Goal: Task Accomplishment & Management: Use online tool/utility

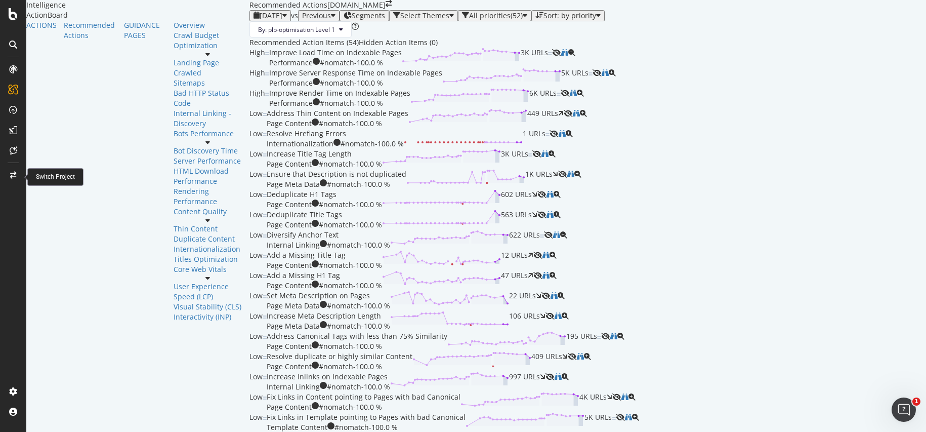
click at [11, 175] on icon at bounding box center [13, 175] width 6 height 7
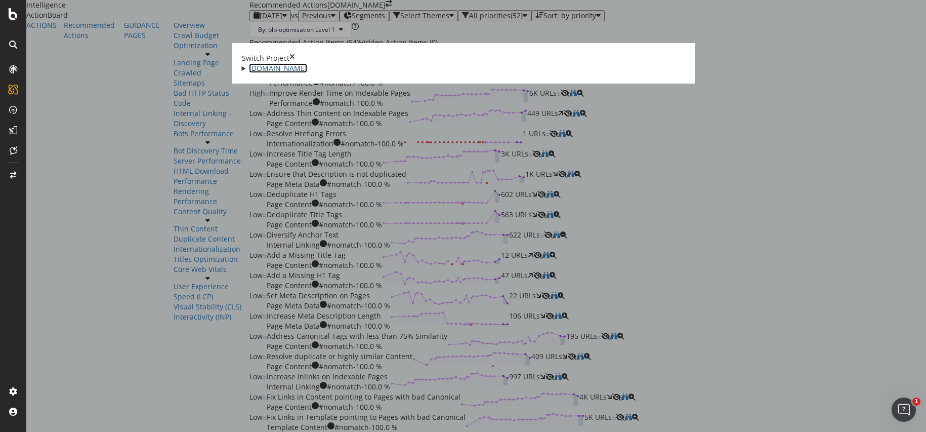
click at [249, 69] on link "[DOMAIN_NAME]" at bounding box center [278, 68] width 58 height 10
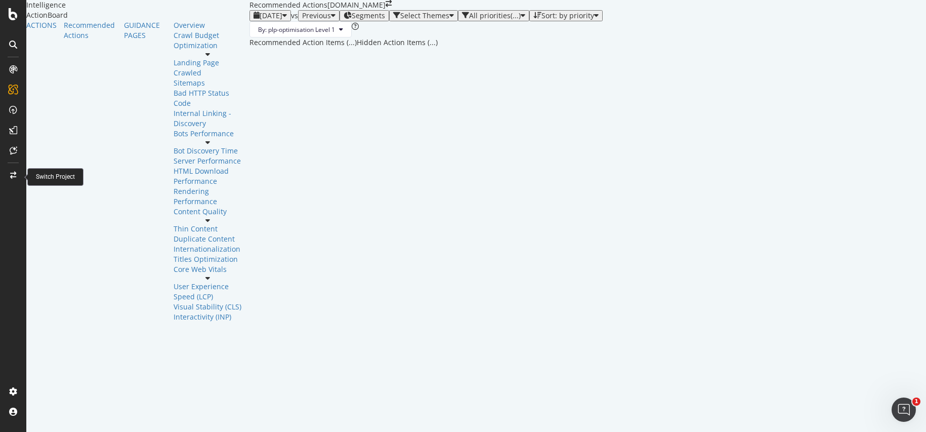
click at [12, 170] on div at bounding box center [13, 175] width 24 height 16
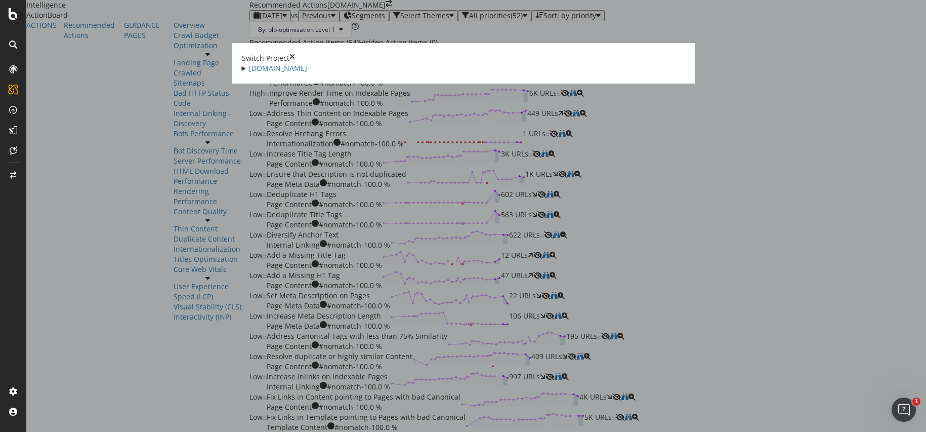
click at [242, 69] on summary "www.castlery.com" at bounding box center [463, 68] width 443 height 10
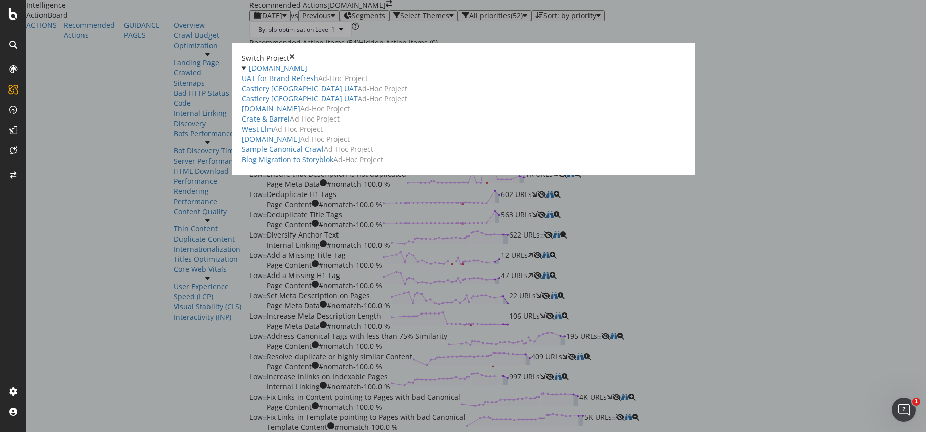
drag, startPoint x: 165, startPoint y: 67, endPoint x: 514, endPoint y: 64, distance: 348.8
click at [242, 67] on summary "www.castlery.com" at bounding box center [463, 68] width 443 height 10
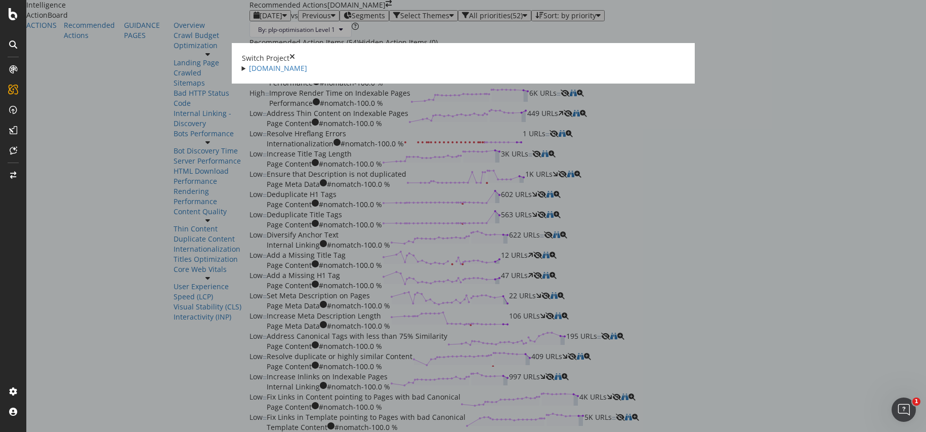
click at [295, 53] on div "times" at bounding box center [293, 58] width 6 height 10
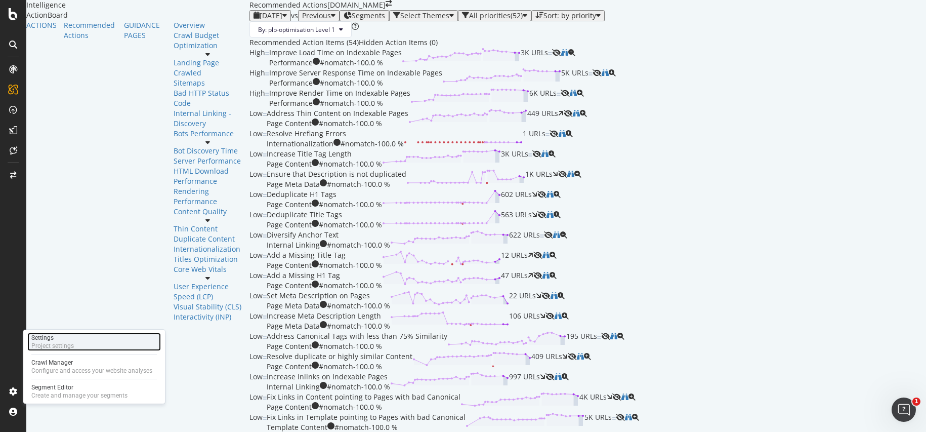
click at [75, 343] on div "Settings Project settings" at bounding box center [94, 342] width 134 height 18
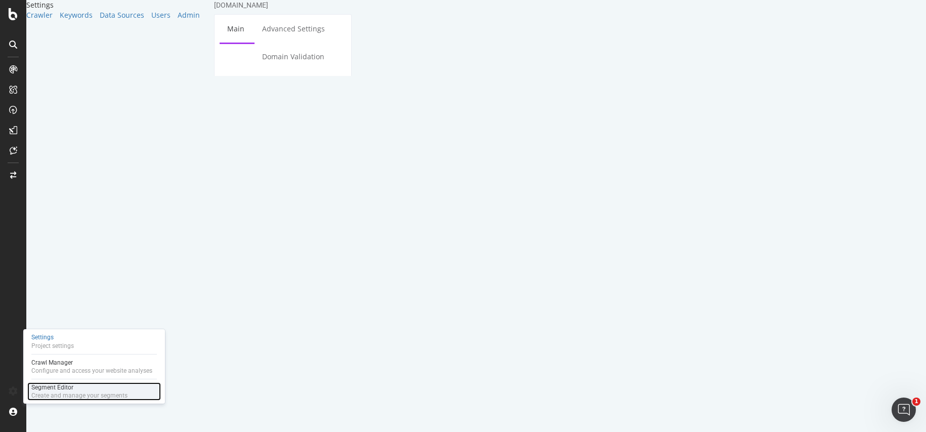
click at [60, 393] on div "Create and manage your segments" at bounding box center [79, 395] width 96 height 8
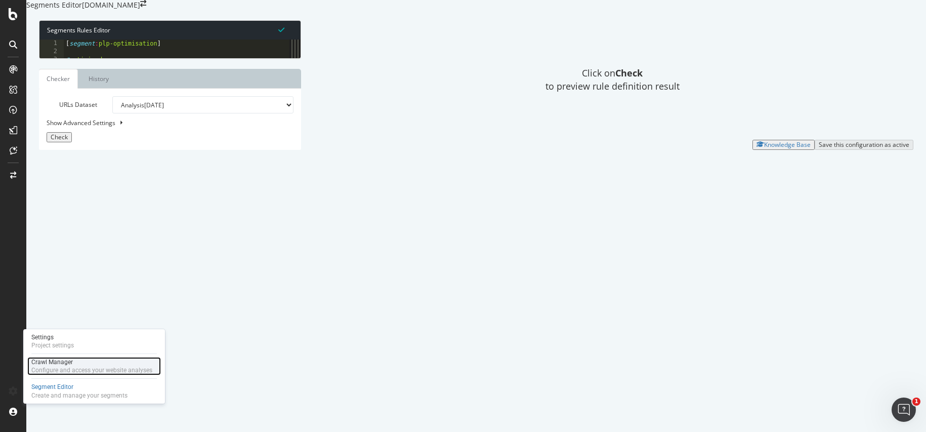
click at [90, 361] on div "Crawl Manager" at bounding box center [91, 362] width 121 height 8
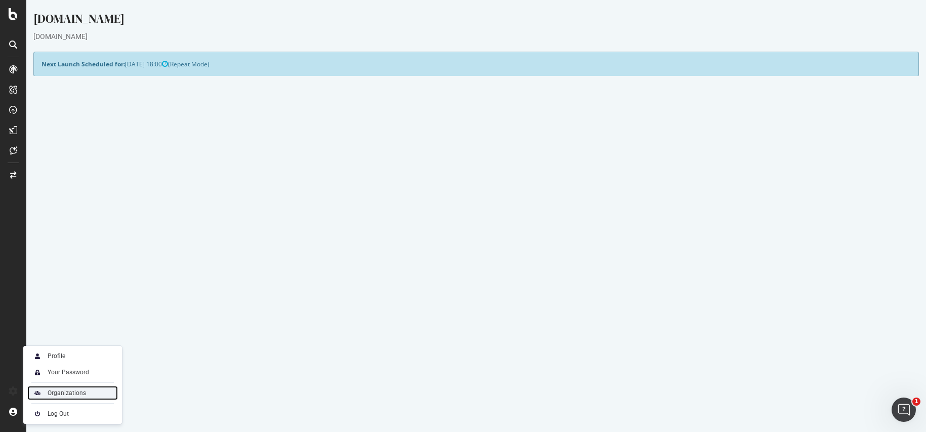
click at [72, 394] on div "Organizations" at bounding box center [67, 393] width 38 height 8
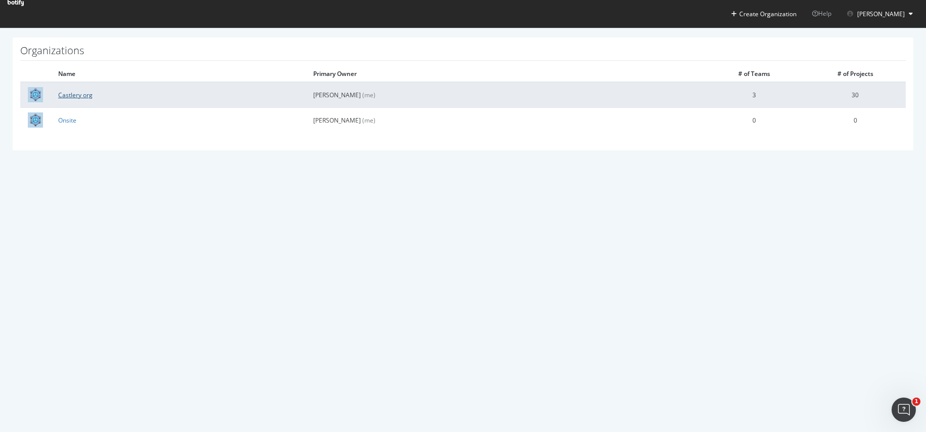
click at [74, 93] on link "Castlery org" at bounding box center [75, 95] width 34 height 9
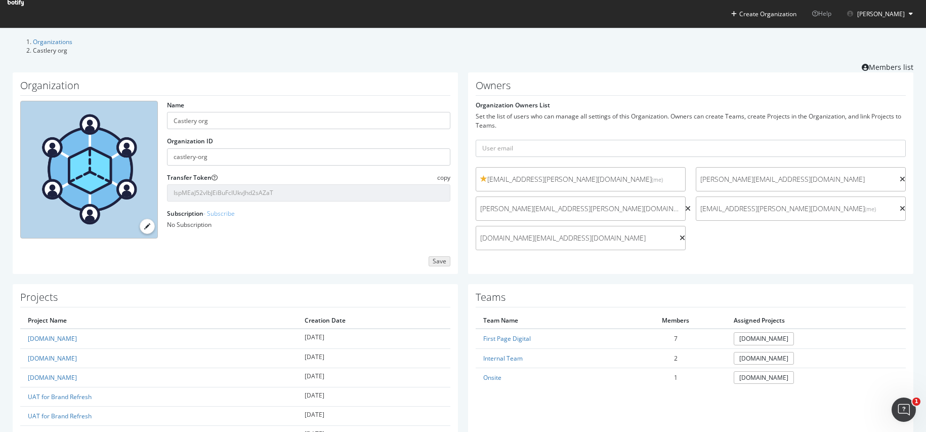
click at [24, 6] on icon at bounding box center [16, 3] width 16 height 6
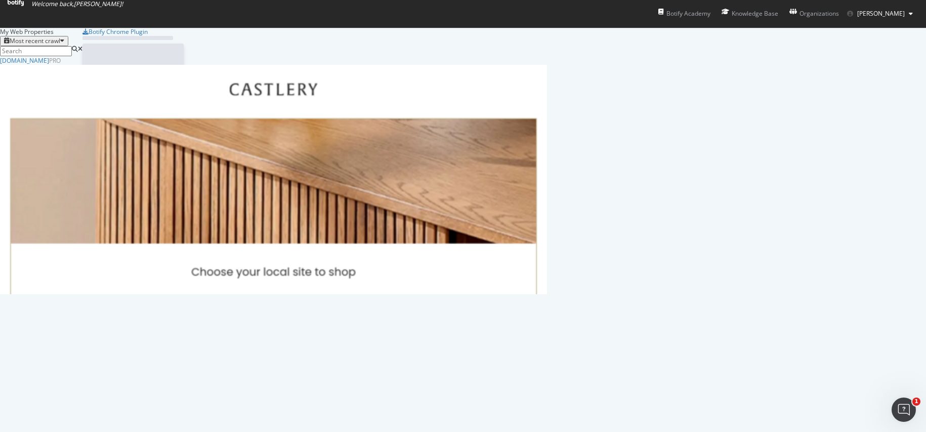
scroll to position [424, 911]
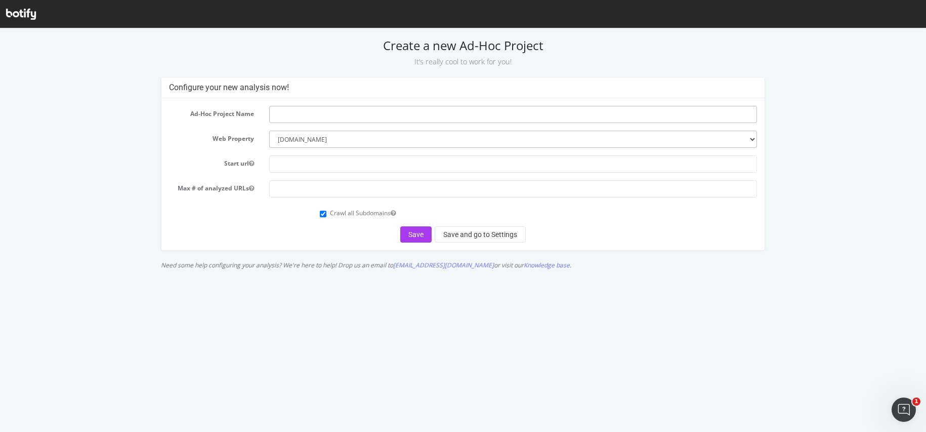
click at [309, 113] on input "text" at bounding box center [513, 114] width 488 height 17
type input "PDP Test"
click at [309, 188] on input "number" at bounding box center [513, 188] width 488 height 17
click at [294, 158] on input "text" at bounding box center [513, 163] width 488 height 17
click at [306, 163] on input "text" at bounding box center [513, 163] width 488 height 17
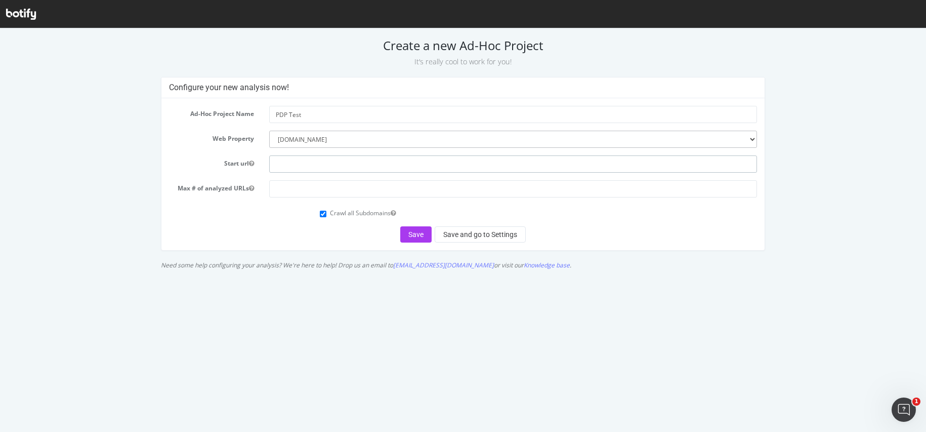
paste input "https://www-new-test.castlery.com/sg/products/dalton-storage-bed"
drag, startPoint x: 474, startPoint y: 165, endPoint x: 414, endPoint y: 166, distance: 60.7
click at [414, 166] on input "https://www-new-test.castlery.com/sg/products/dalton-storage-bed" at bounding box center [513, 163] width 488 height 17
type input "https://www-new-test.castlery.com/sg/products"
click at [309, 187] on input "number" at bounding box center [513, 188] width 488 height 17
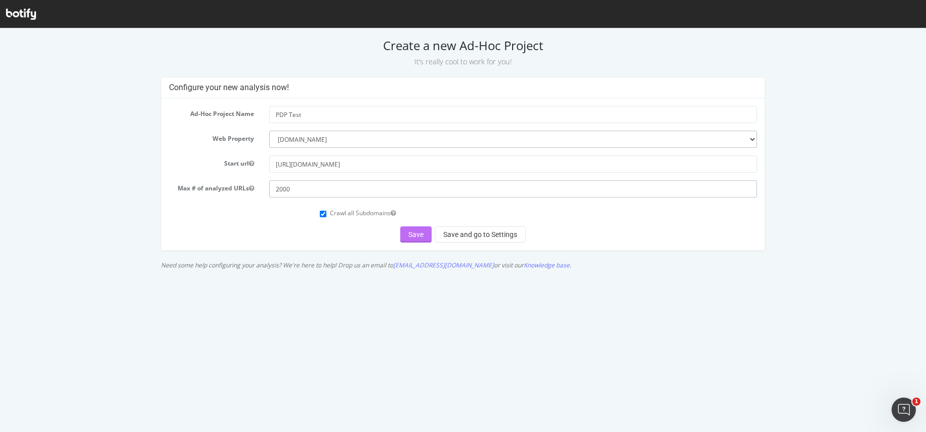
type input "2000"
click at [417, 235] on button "Save" at bounding box center [415, 234] width 31 height 16
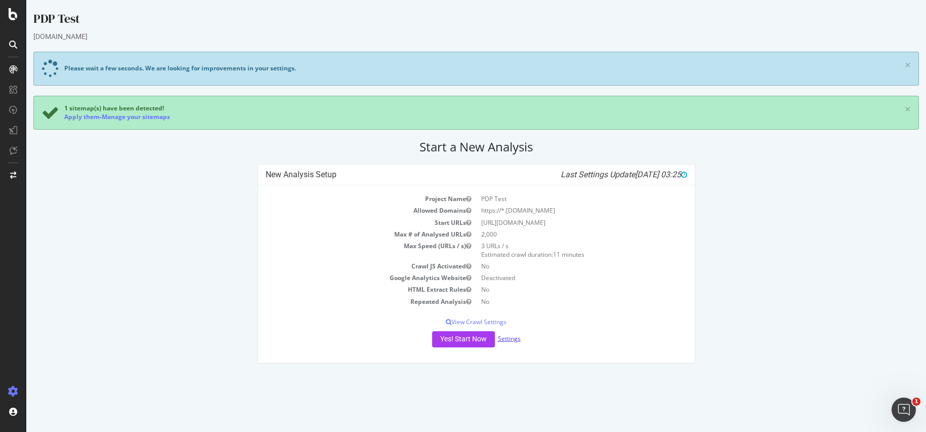
click at [508, 338] on link "Settings" at bounding box center [509, 338] width 23 height 9
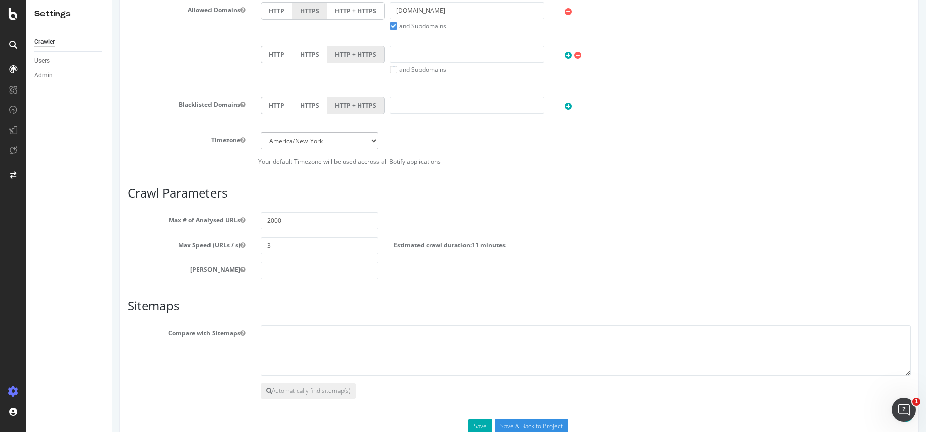
scroll to position [501, 0]
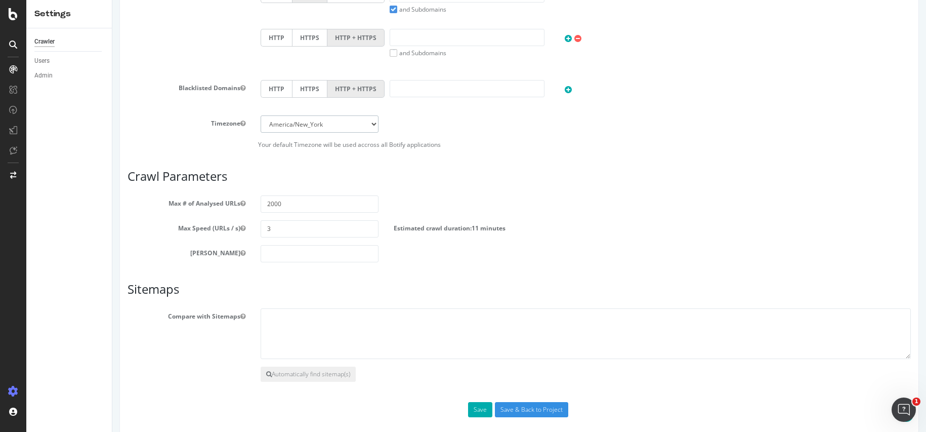
click at [368, 123] on select "Africa/Abidjan Africa/Accra Africa/Addis_Ababa Africa/Algiers Africa/Asmara Afr…" at bounding box center [320, 123] width 118 height 17
select select "Singapore"
click at [261, 115] on select "Africa/Abidjan Africa/Accra Africa/Addis_Ababa Africa/Algiers Africa/Asmara Afr…" at bounding box center [320, 123] width 118 height 17
click at [445, 255] on div "Max Depth" at bounding box center [519, 253] width 799 height 17
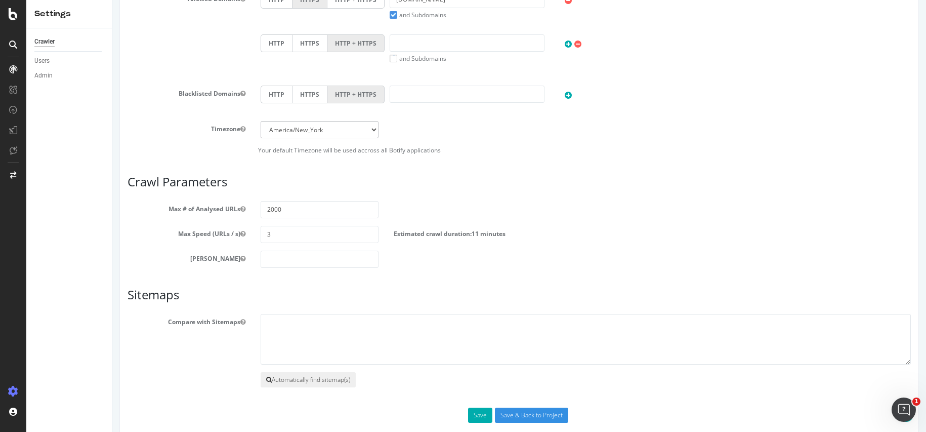
click at [299, 381] on button "Automatically find sitemap(s)" at bounding box center [308, 379] width 95 height 15
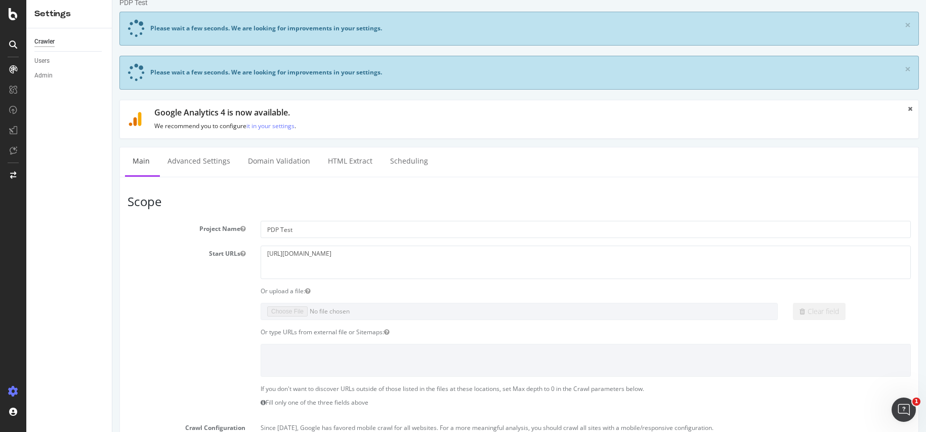
scroll to position [0, 0]
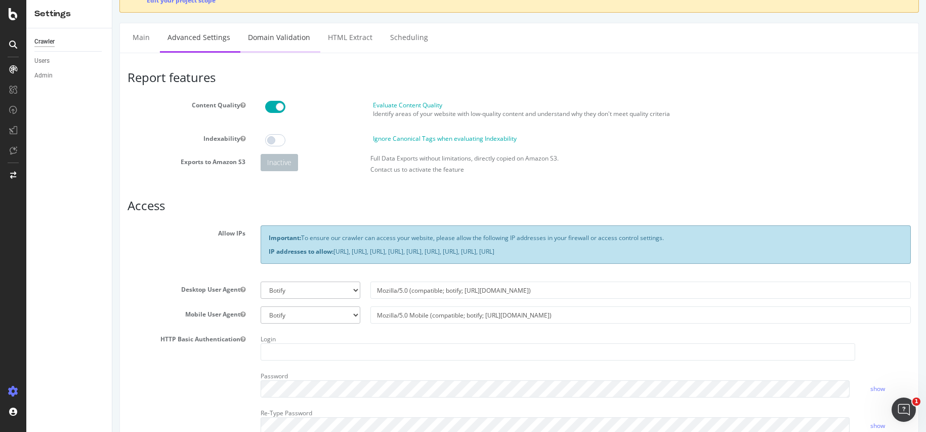
scroll to position [10, 0]
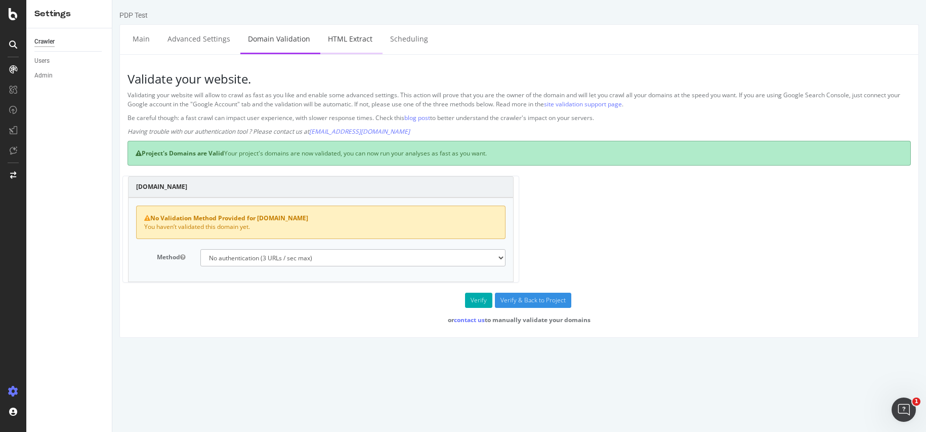
click at [357, 45] on link "HTML Extract" at bounding box center [350, 39] width 60 height 28
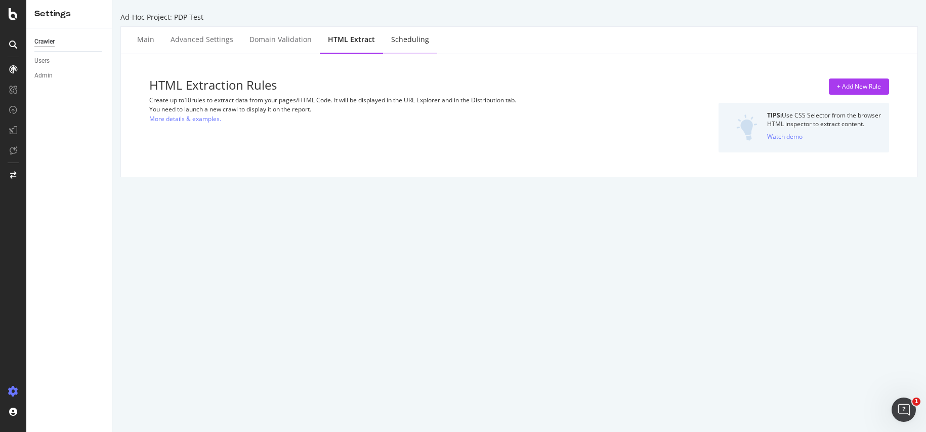
click at [405, 45] on div "Scheduling" at bounding box center [410, 40] width 54 height 28
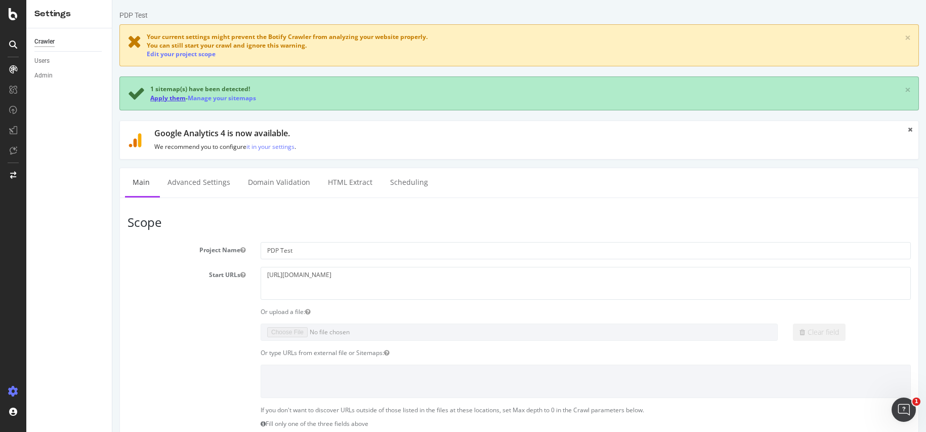
click at [172, 98] on link "Apply them" at bounding box center [167, 98] width 35 height 9
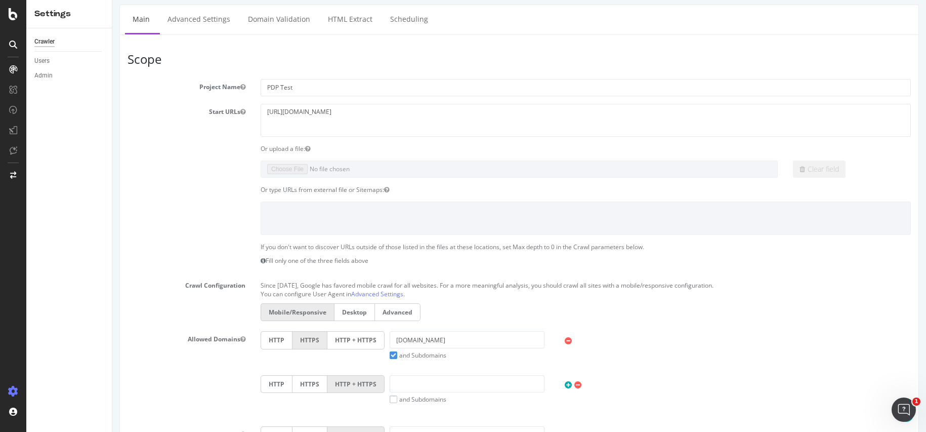
scroll to position [119, 0]
click at [174, 173] on div "Clear field" at bounding box center [519, 168] width 799 height 17
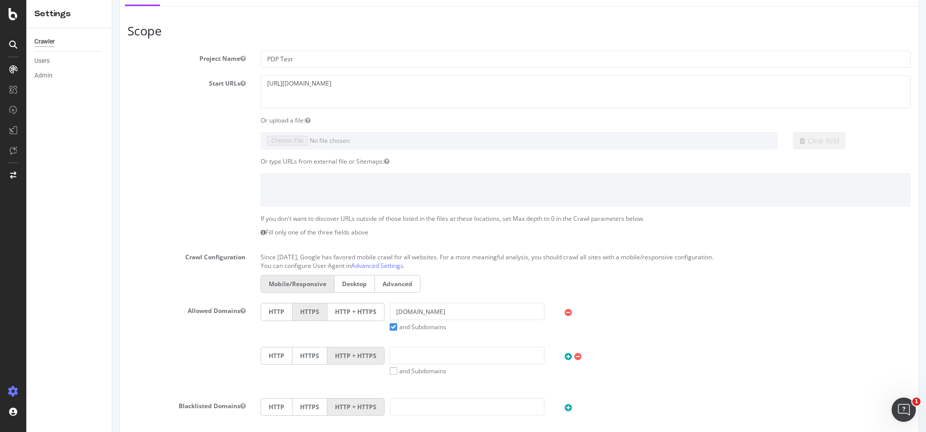
scroll to position [0, 0]
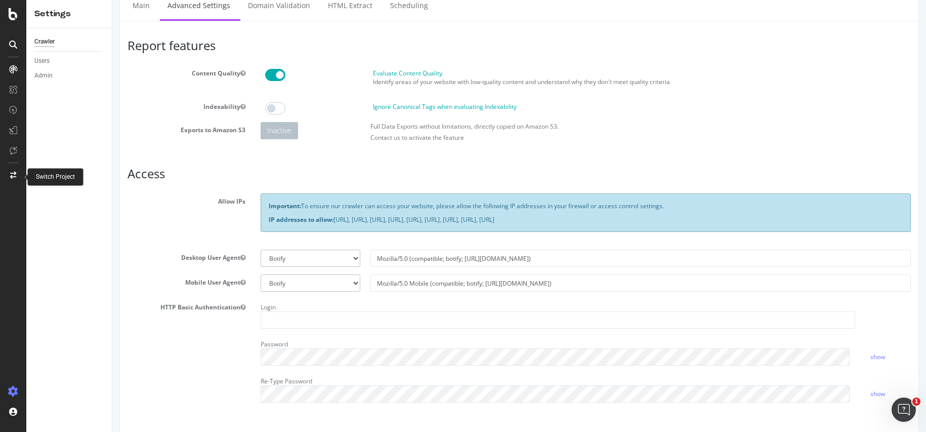
scroll to position [130, 0]
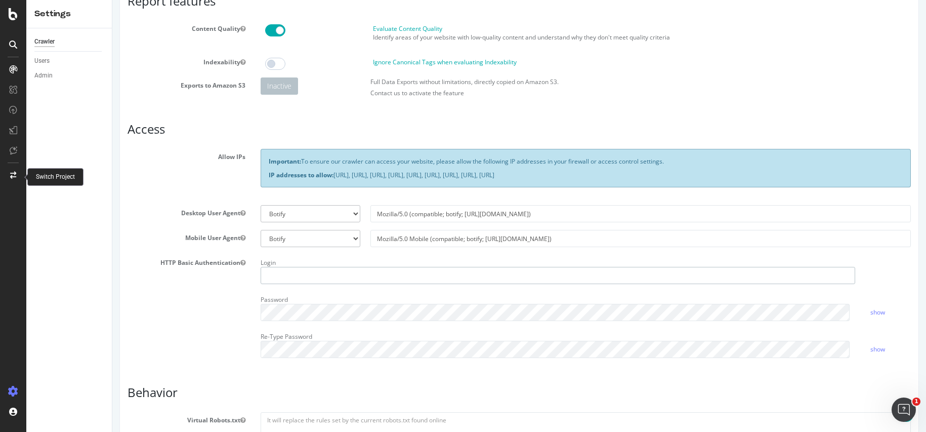
type input "purnima.balraju"
drag, startPoint x: 343, startPoint y: 275, endPoint x: 256, endPoint y: 275, distance: 87.1
click at [256, 275] on div "Login purnima.balraju" at bounding box center [558, 269] width 610 height 29
paste input "text"
click at [301, 276] on input "text" at bounding box center [558, 275] width 595 height 17
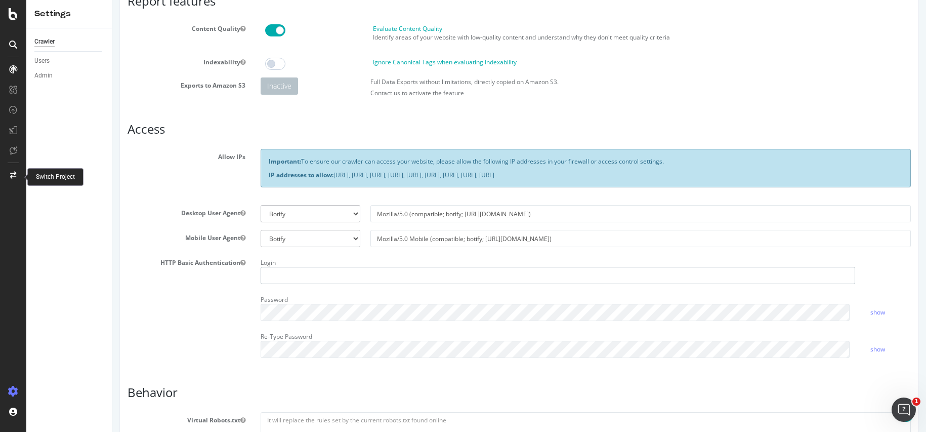
paste input "text"
click at [312, 277] on input "text" at bounding box center [558, 275] width 595 height 17
drag, startPoint x: 220, startPoint y: 287, endPoint x: 244, endPoint y: 277, distance: 26.3
click at [221, 286] on div "HTTP Basic Authentication Login Password show Re-Type Password show" at bounding box center [519, 310] width 799 height 111
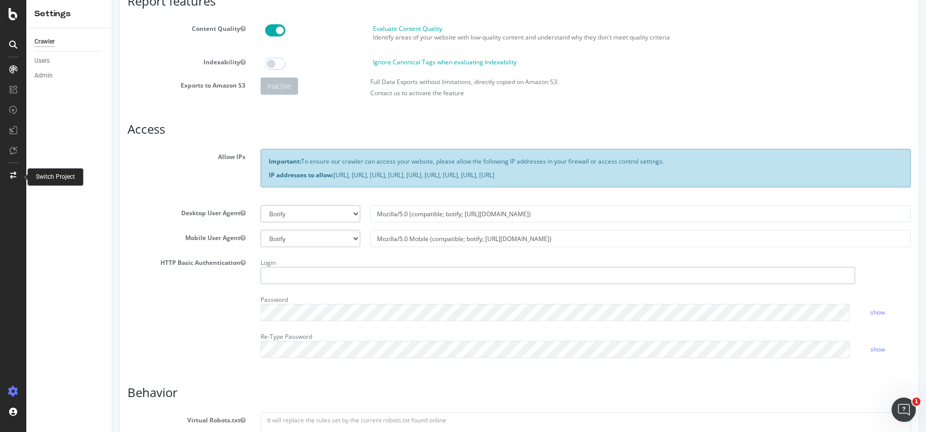
click at [274, 273] on input "text" at bounding box center [558, 275] width 595 height 17
type input "castlery"
click at [227, 305] on div "HTTP Basic Authentication Login castlery Password show Re-Type Password show" at bounding box center [519, 310] width 799 height 111
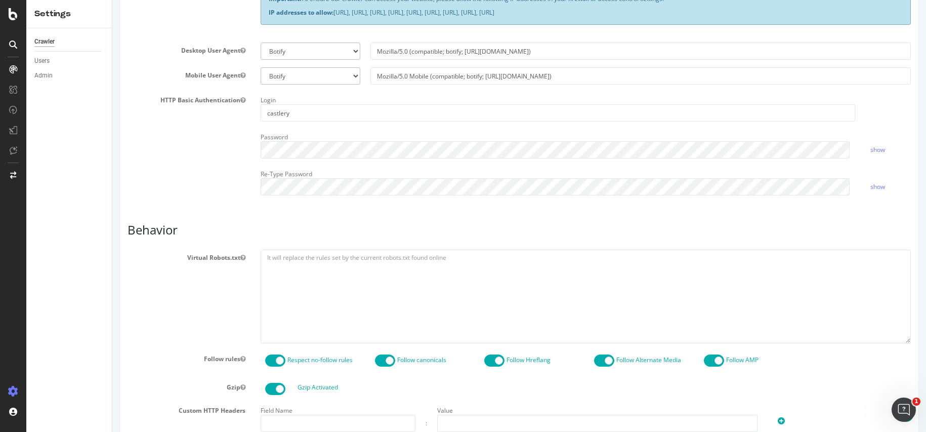
scroll to position [506, 0]
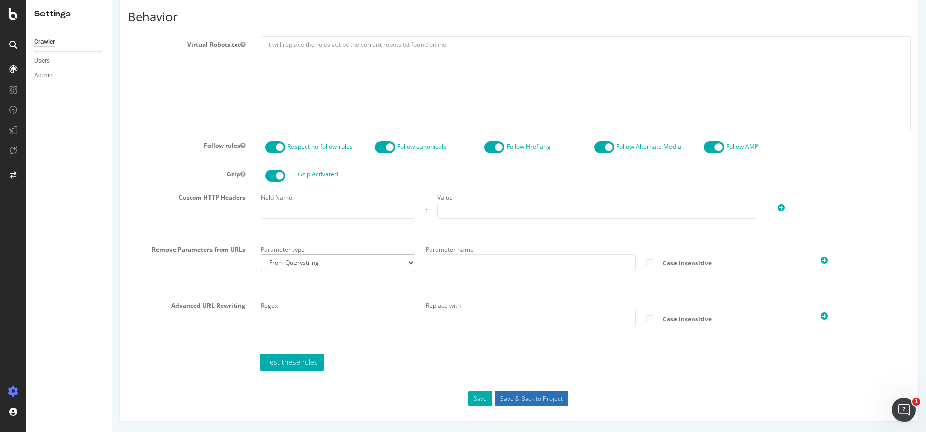
click at [520, 398] on input "Save & Back to Project" at bounding box center [531, 398] width 73 height 15
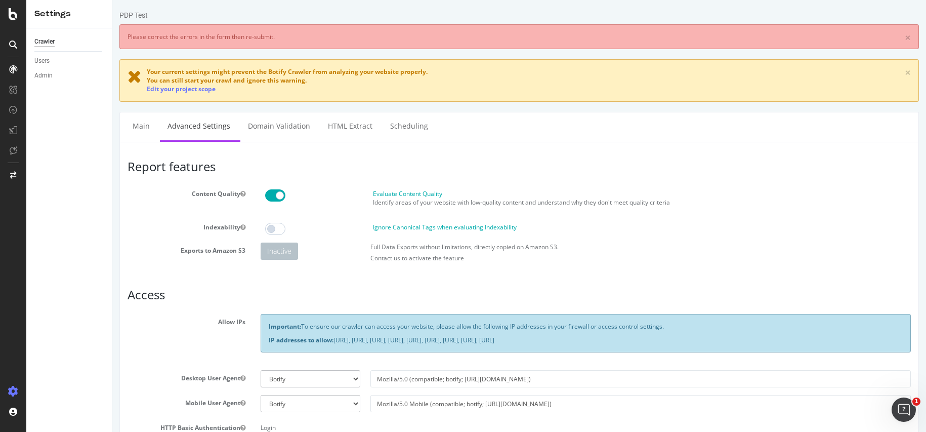
scroll to position [0, 0]
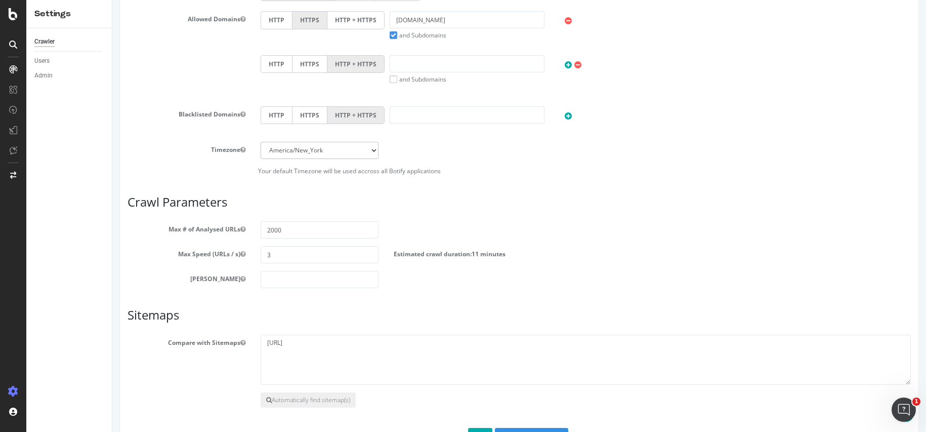
scroll to position [476, 0]
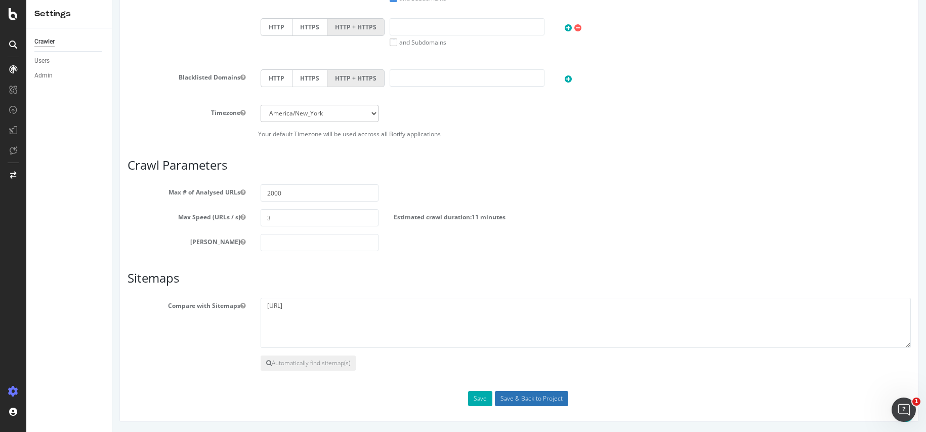
click at [508, 398] on input "Save & Back to Project" at bounding box center [531, 398] width 73 height 15
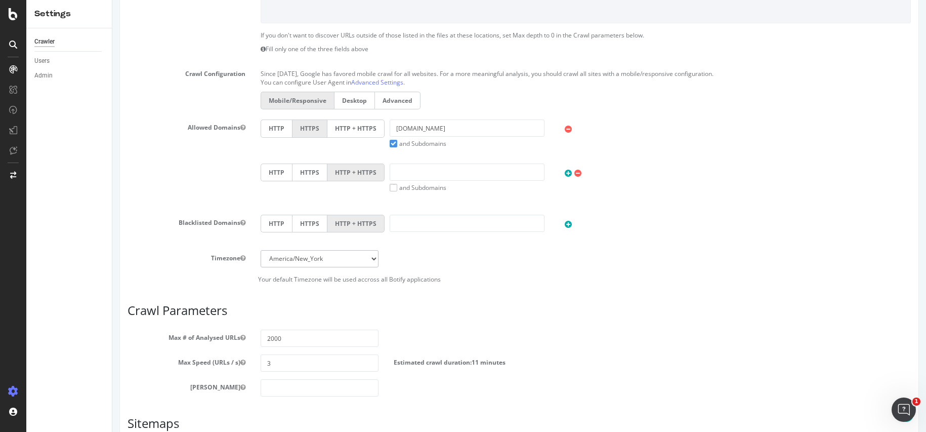
scroll to position [71, 0]
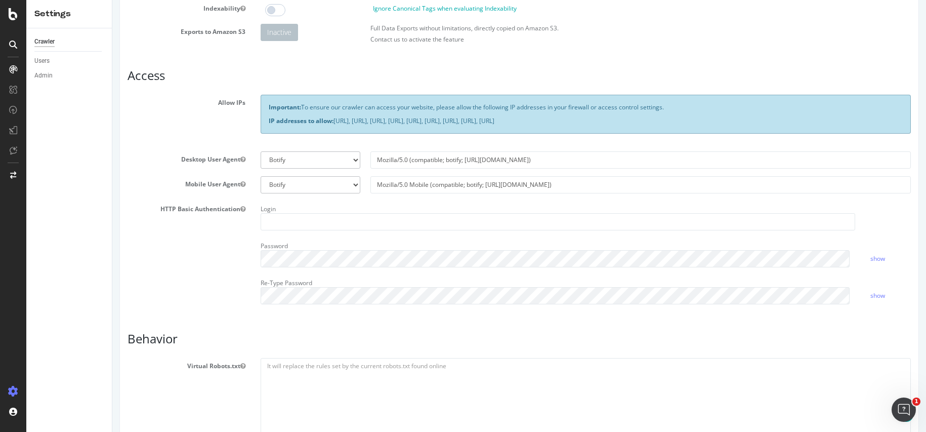
scroll to position [176, 0]
type input "purnima.balraju"
drag, startPoint x: 877, startPoint y: 214, endPoint x: 883, endPoint y: 224, distance: 11.4
click at [879, 216] on div "Login purnima.balraju" at bounding box center [586, 215] width 666 height 29
click at [873, 256] on link "show" at bounding box center [878, 258] width 15 height 9
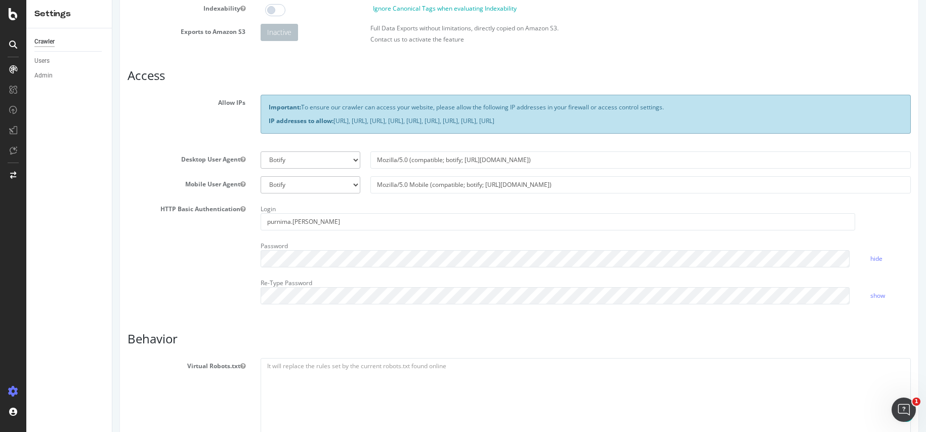
click at [215, 262] on div "HTTP Basic Authentication Login purnima.balraju Password hide Re-Type Password …" at bounding box center [519, 256] width 799 height 111
click at [375, 216] on input "purnima.balraju" at bounding box center [558, 221] width 595 height 17
click at [213, 257] on div "HTTP Basic Authentication Login purnima.balraju Password hide Re-Type Password …" at bounding box center [519, 256] width 799 height 111
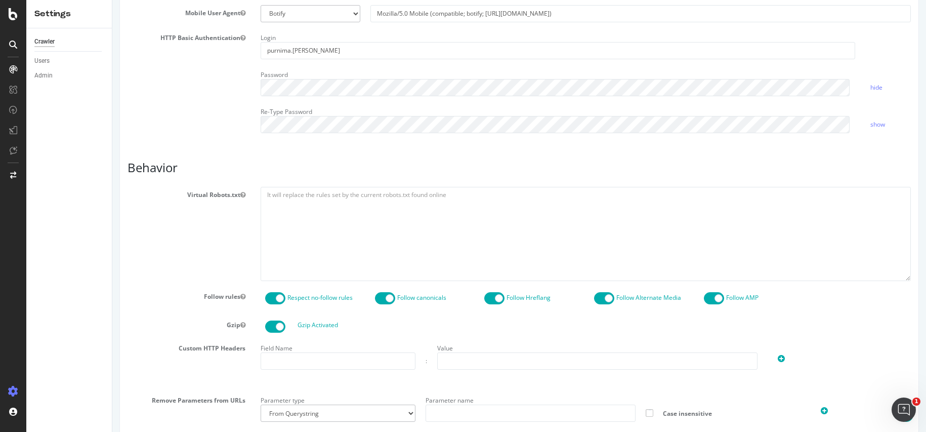
scroll to position [498, 0]
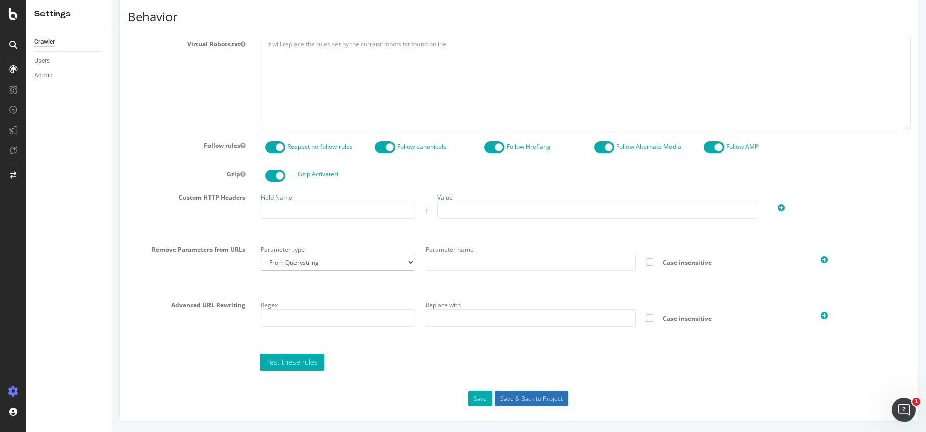
click at [526, 401] on input "Save & Back to Project" at bounding box center [531, 398] width 73 height 15
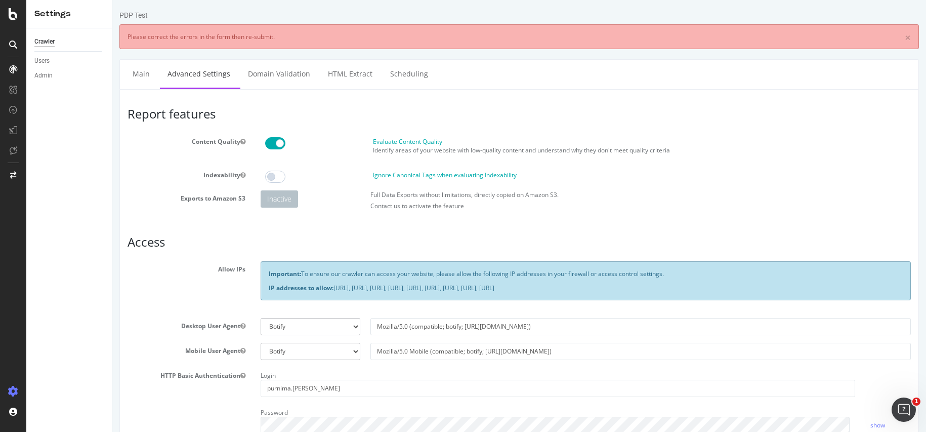
scroll to position [0, 0]
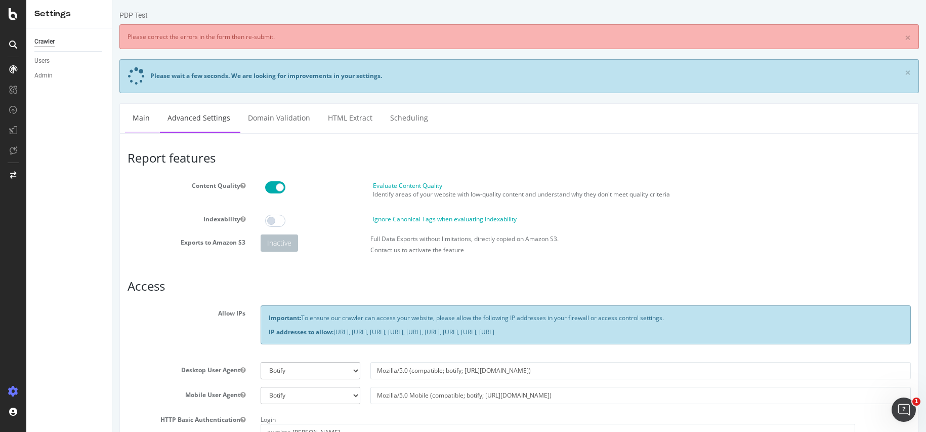
click at [141, 117] on link "Main" at bounding box center [141, 118] width 32 height 28
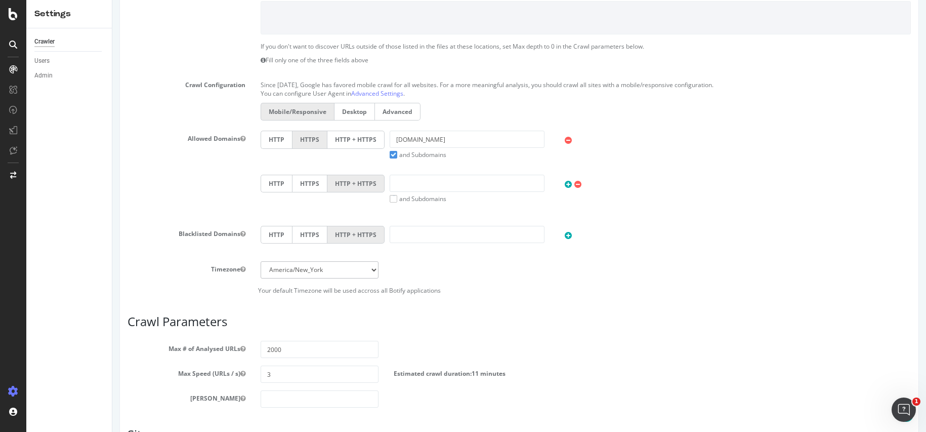
scroll to position [476, 0]
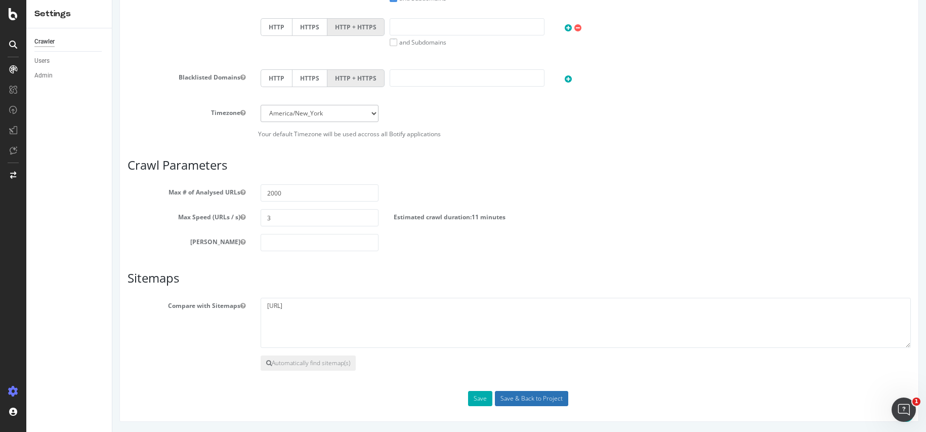
click at [510, 401] on input "Save & Back to Project" at bounding box center [531, 398] width 73 height 15
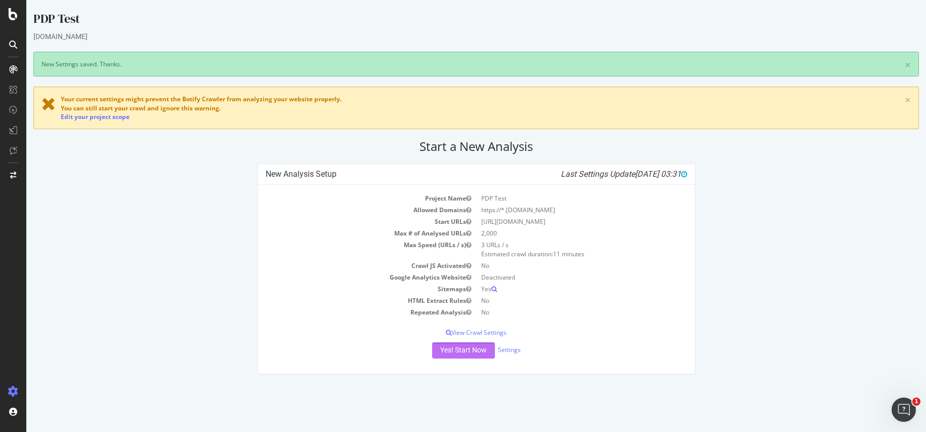
click at [477, 351] on button "Yes! Start Now" at bounding box center [463, 350] width 63 height 16
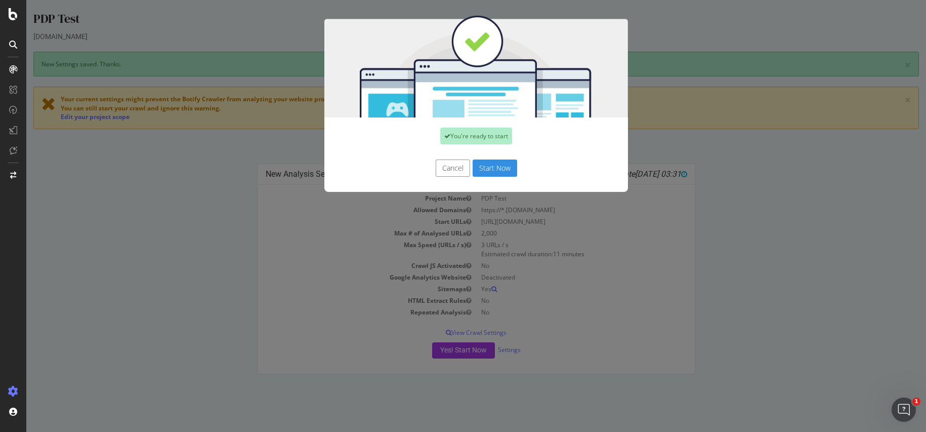
click at [489, 168] on button "Start Now" at bounding box center [495, 167] width 45 height 17
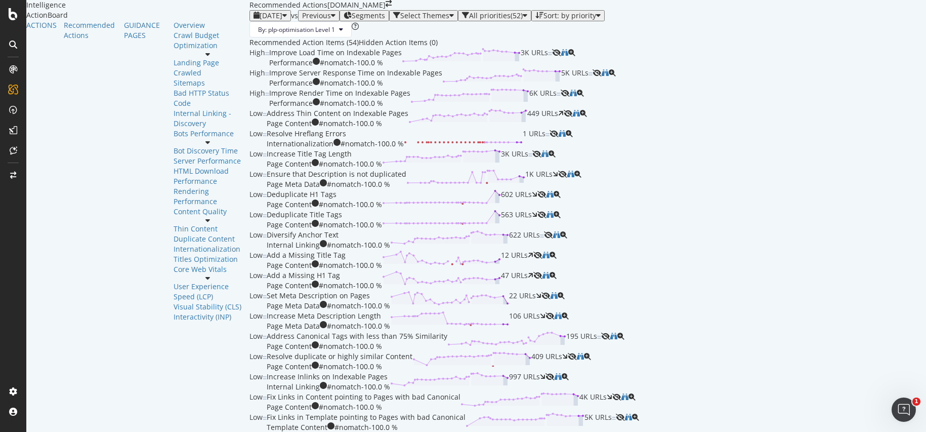
scroll to position [1582, 0]
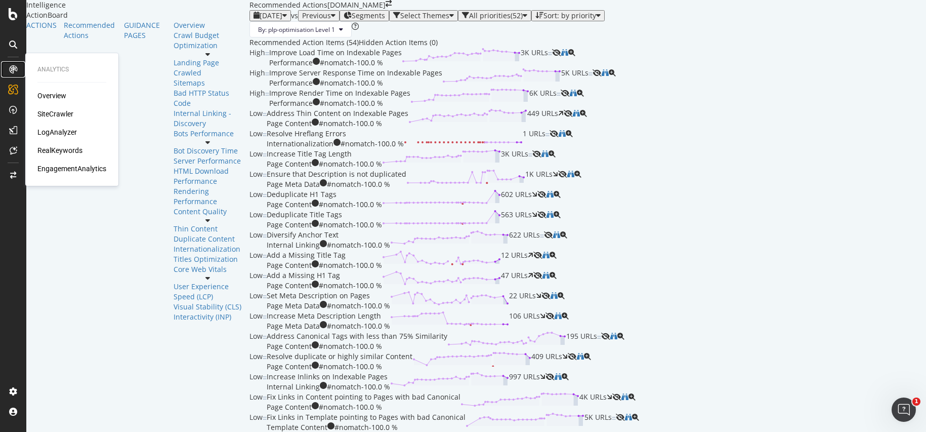
click at [10, 69] on icon at bounding box center [13, 69] width 8 height 8
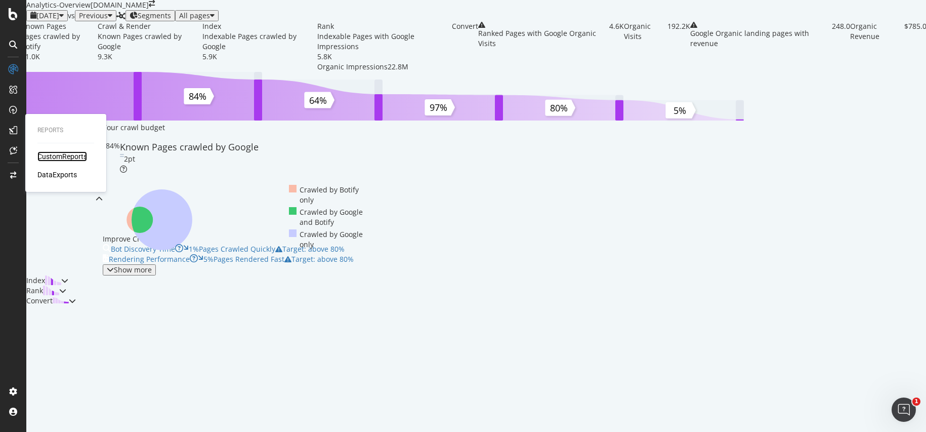
click at [63, 157] on div "CustomReports" at bounding box center [62, 156] width 50 height 10
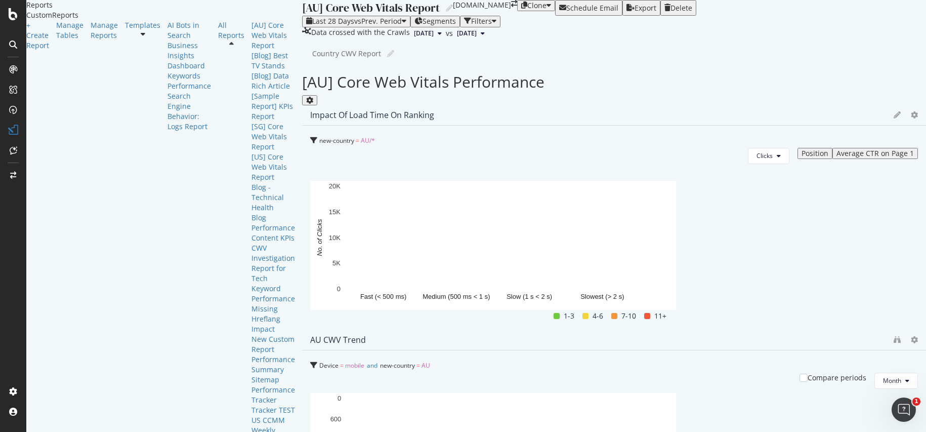
scroll to position [120, 0]
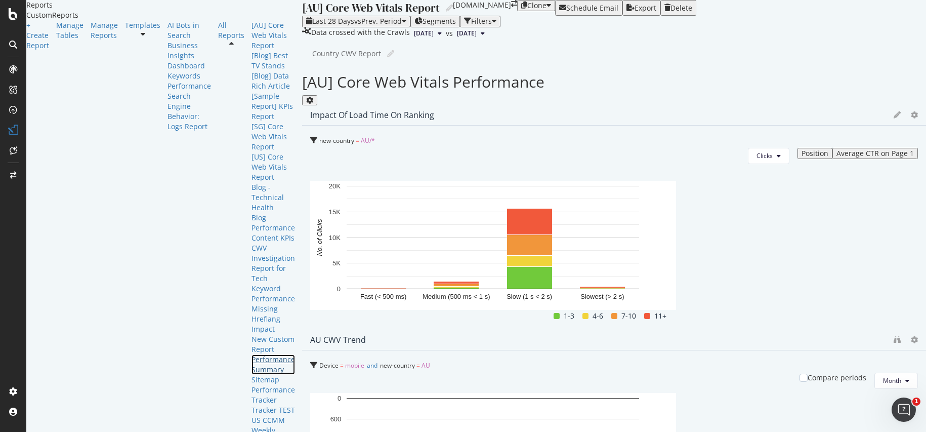
click at [252, 354] on div "Performance Summary" at bounding box center [274, 364] width 44 height 20
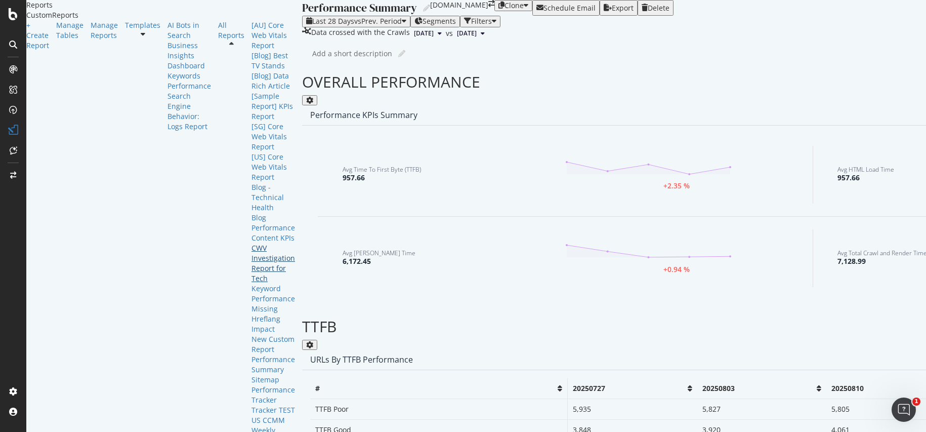
scroll to position [120, 0]
click at [252, 334] on div "New Custom Report" at bounding box center [274, 344] width 44 height 20
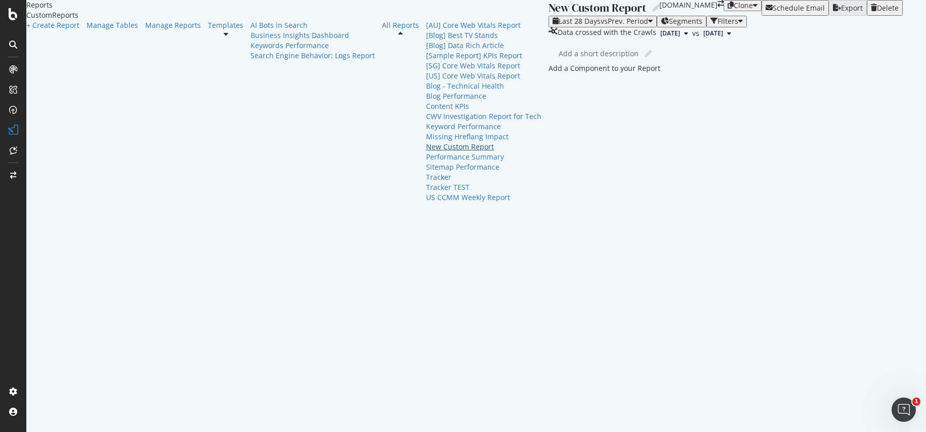
scroll to position [37, 0]
click at [877, 12] on div "button" at bounding box center [874, 8] width 6 height 8
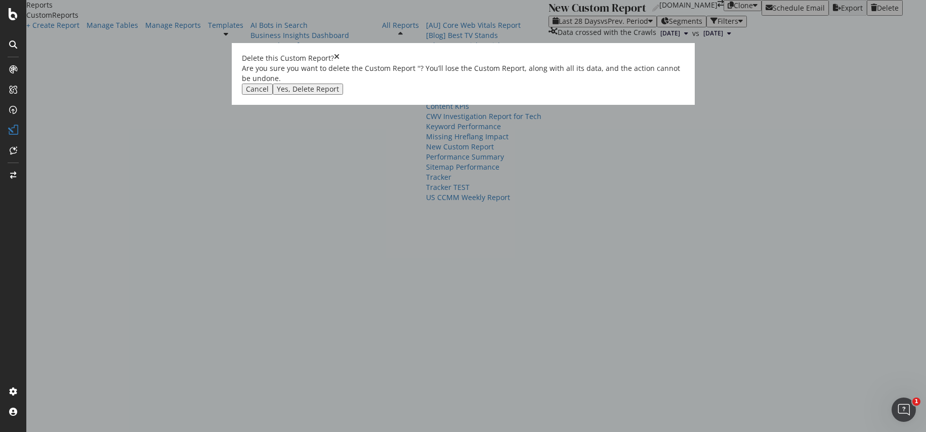
click at [339, 93] on div "Yes, Delete Report" at bounding box center [308, 89] width 62 height 8
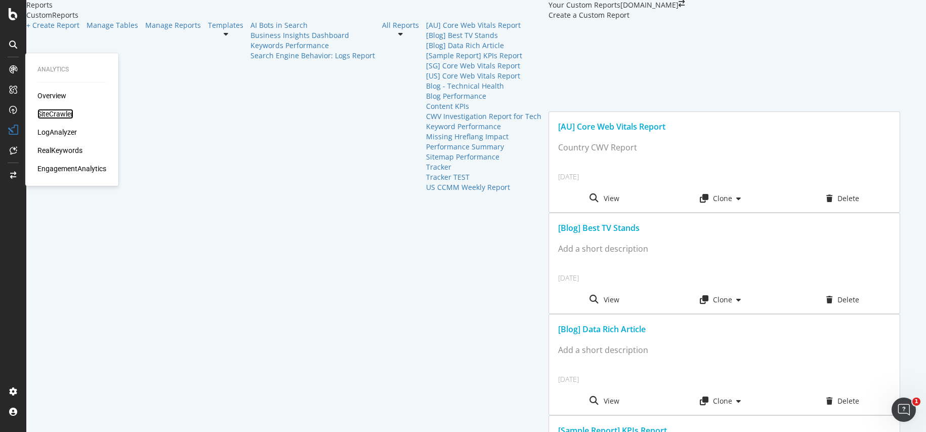
click at [57, 115] on div "SiteCrawler" at bounding box center [55, 114] width 36 height 10
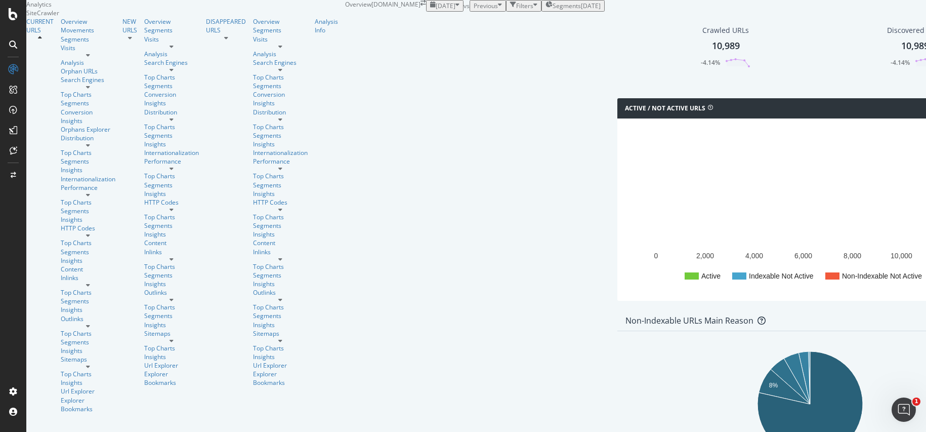
scroll to position [729, 0]
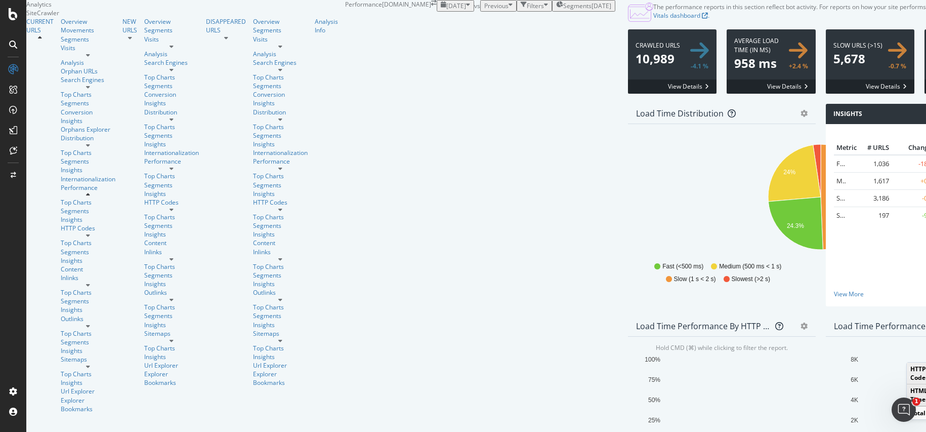
scroll to position [223, 0]
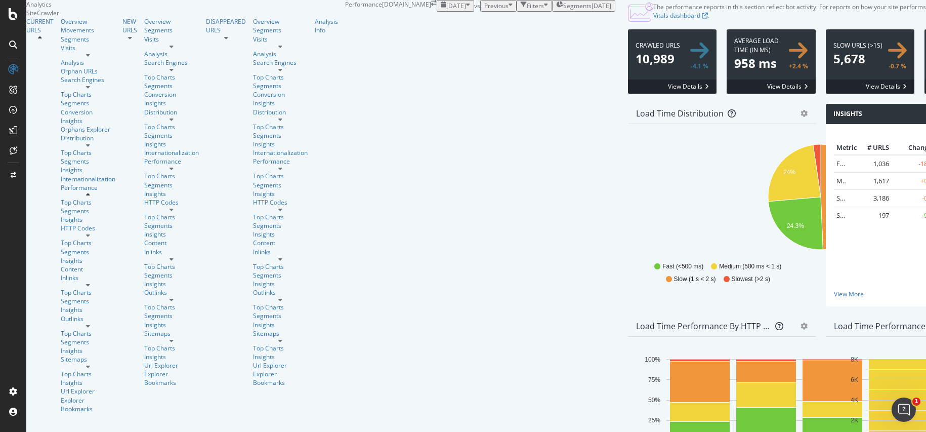
click at [636, 321] on div "Load Time Performance by HTTP Status Code" at bounding box center [703, 326] width 135 height 10
click at [801, 322] on icon "gear" at bounding box center [804, 325] width 7 height 7
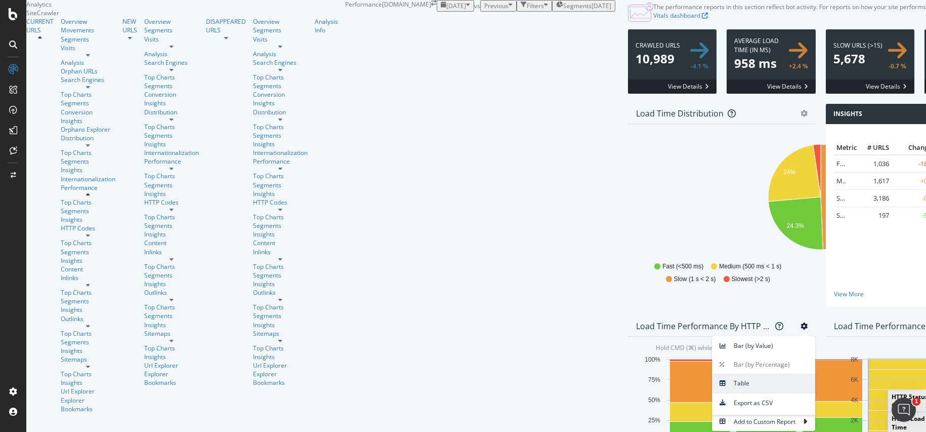
click at [712, 376] on span "Table" at bounding box center [763, 383] width 103 height 14
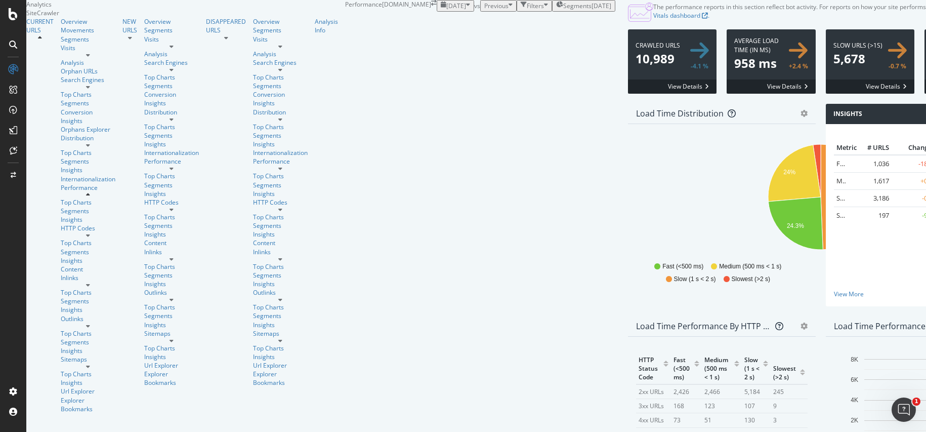
click at [801, 322] on icon "gear" at bounding box center [804, 325] width 7 height 7
click at [712, 339] on span "Bar (by Value)" at bounding box center [763, 346] width 103 height 14
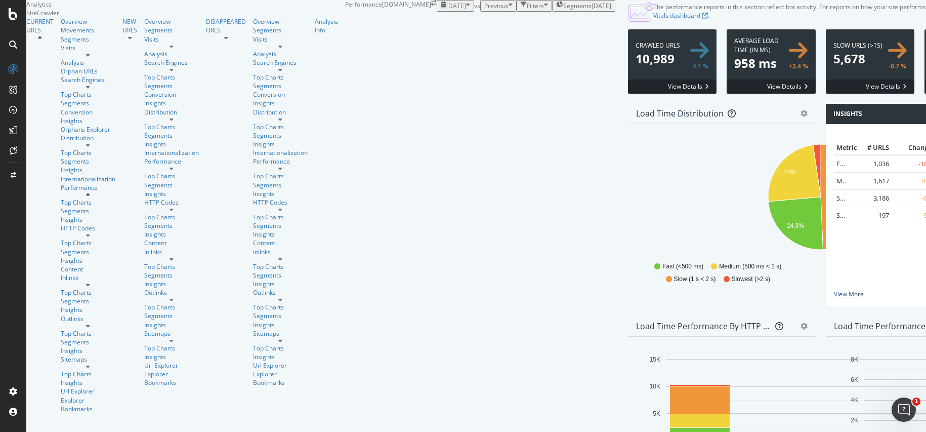
click at [834, 298] on link "View More" at bounding box center [920, 294] width 172 height 9
